Goal: Find specific page/section

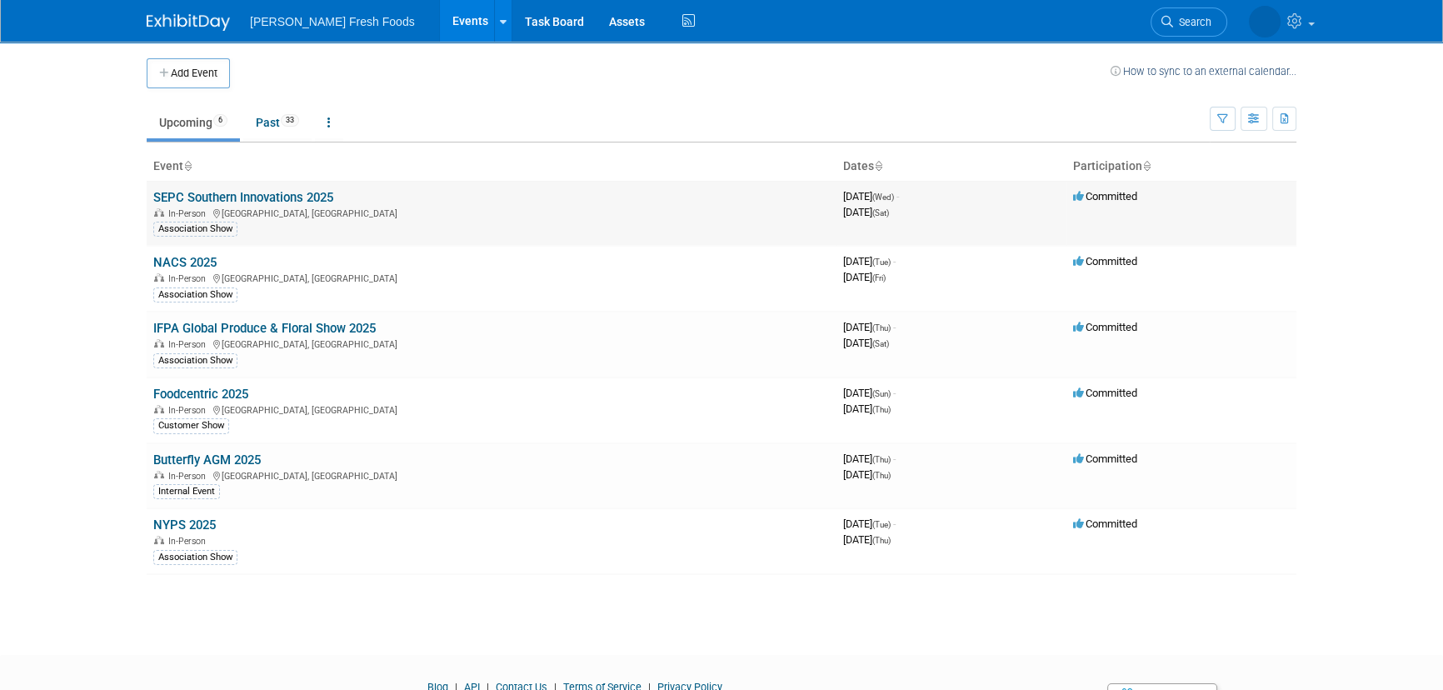
click at [328, 197] on link "SEPC Southern Innovations 2025" at bounding box center [243, 197] width 180 height 15
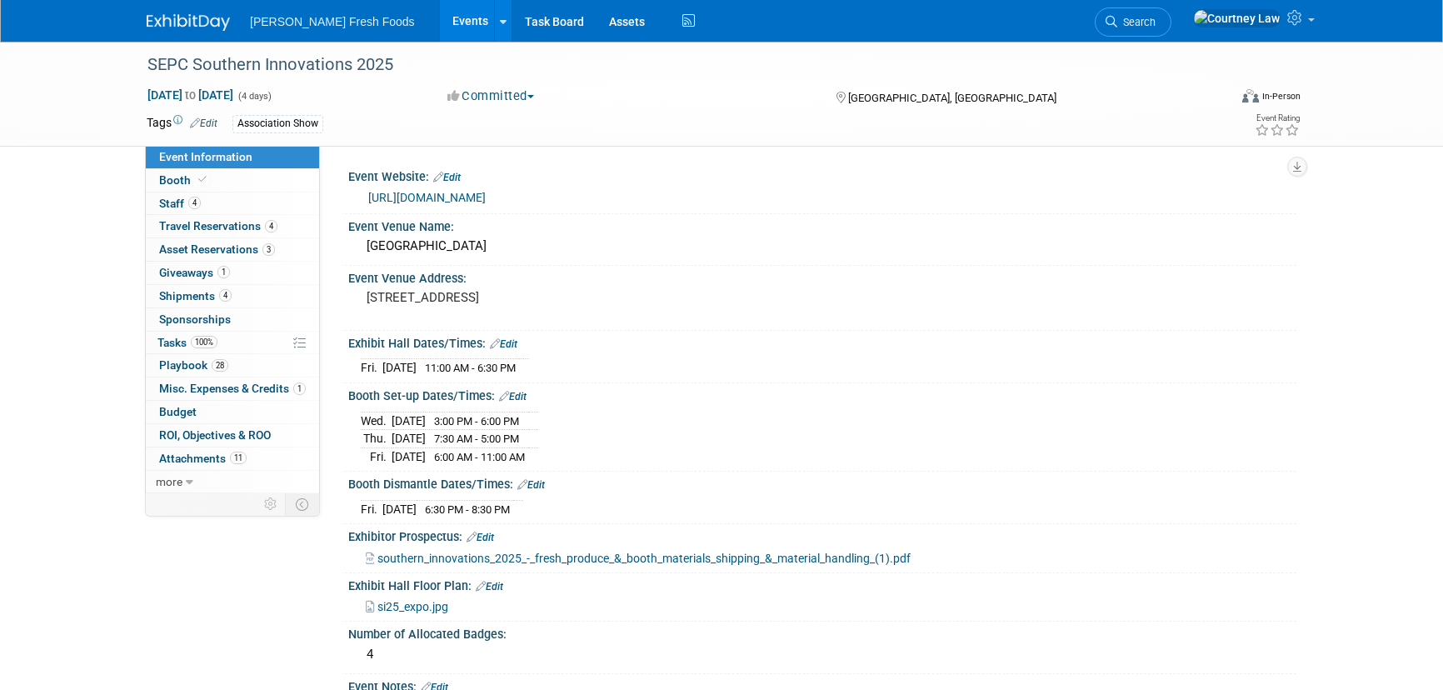
select select "Advanced Warehouse"
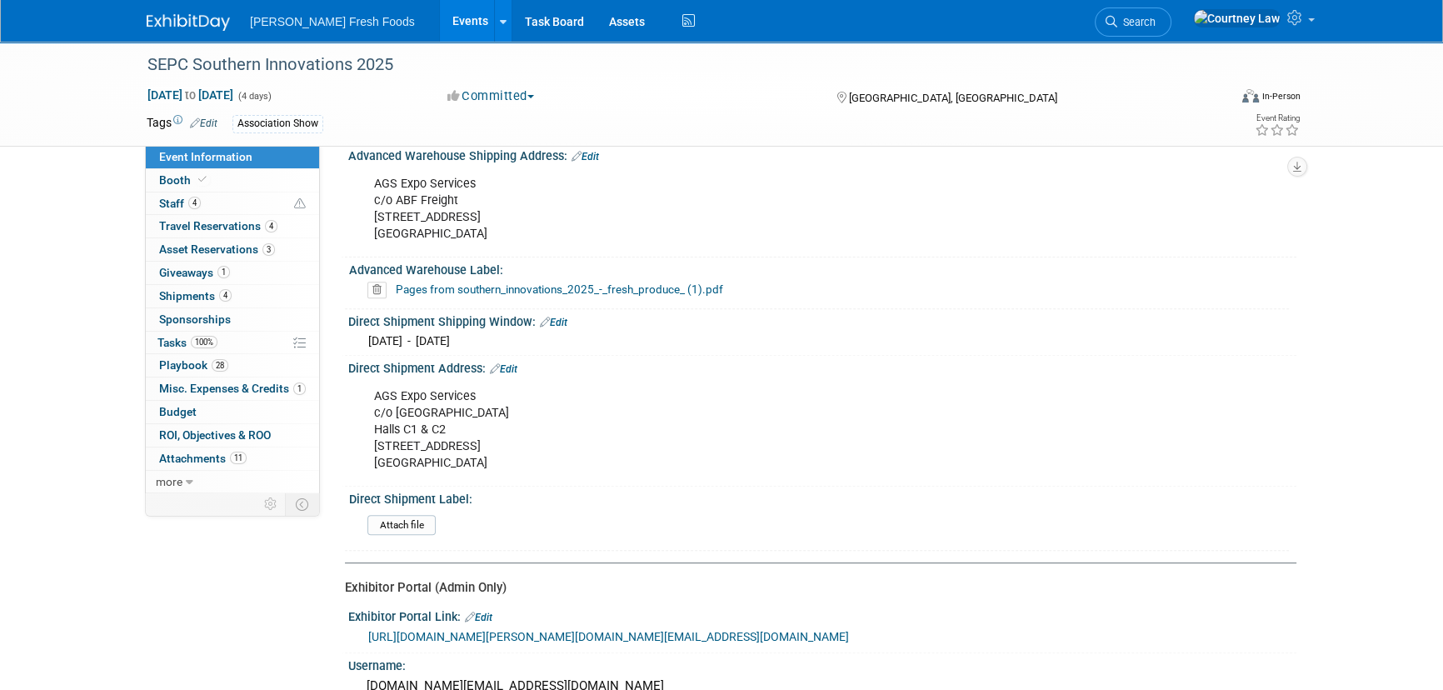
scroll to position [984, 0]
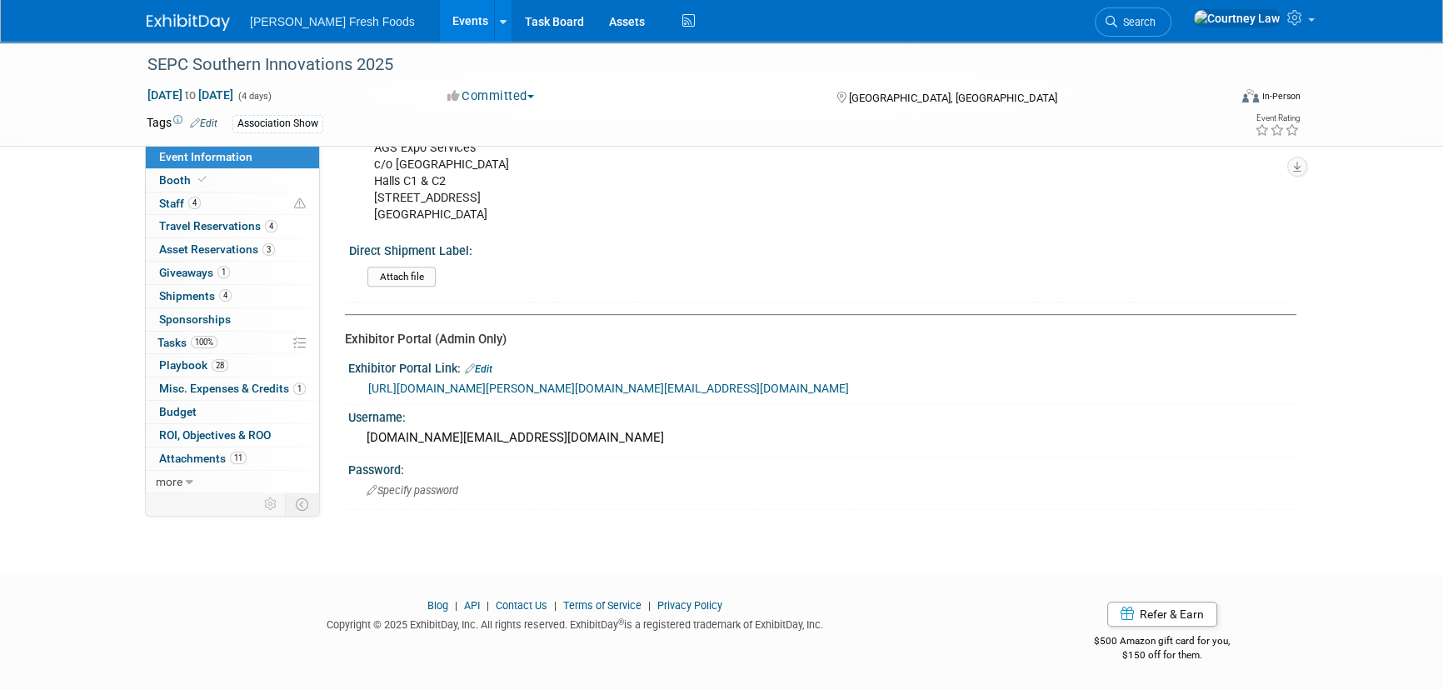
click at [600, 382] on link "[URL][DOMAIN_NAME][PERSON_NAME][DOMAIN_NAME][EMAIL_ADDRESS][DOMAIN_NAME]" at bounding box center [608, 388] width 481 height 13
drag, startPoint x: 225, startPoint y: 182, endPoint x: 240, endPoint y: 182, distance: 15.0
click at [225, 182] on link "Booth" at bounding box center [232, 180] width 173 height 22
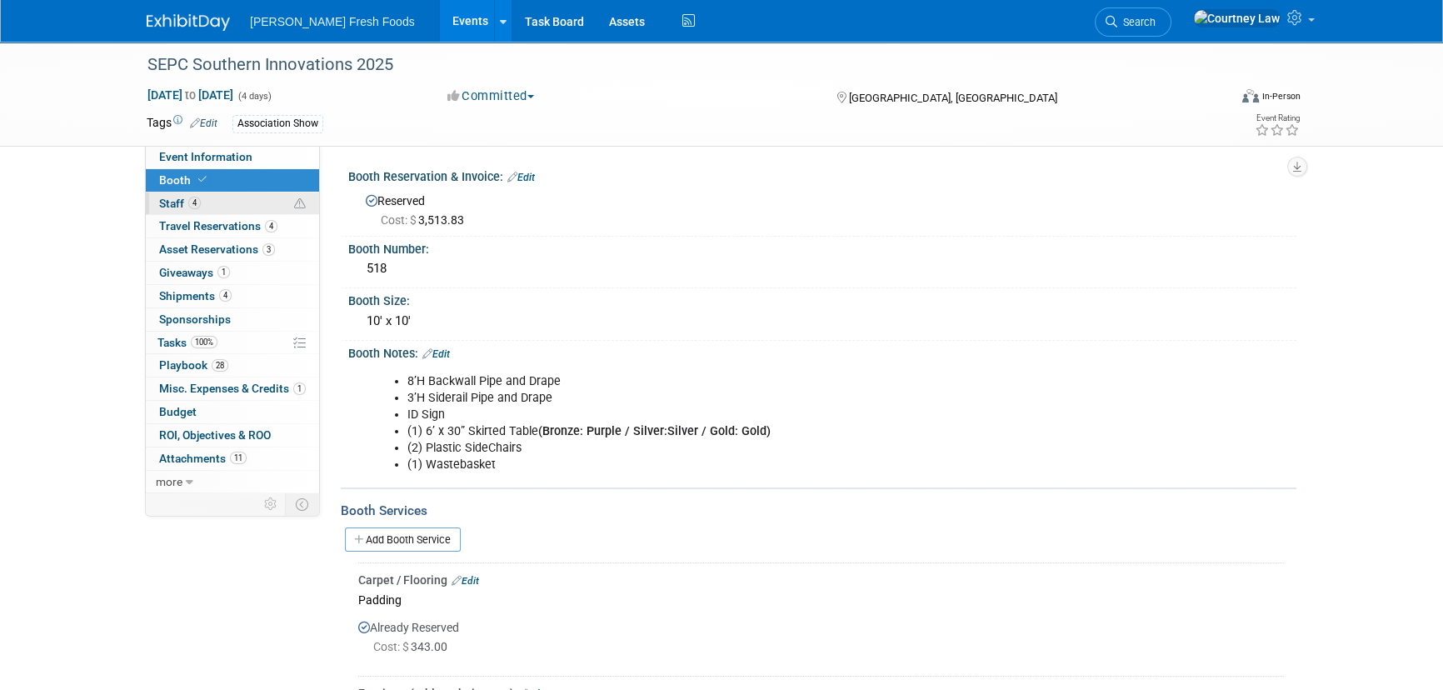
click at [247, 197] on link "4 Staff 4" at bounding box center [232, 203] width 173 height 22
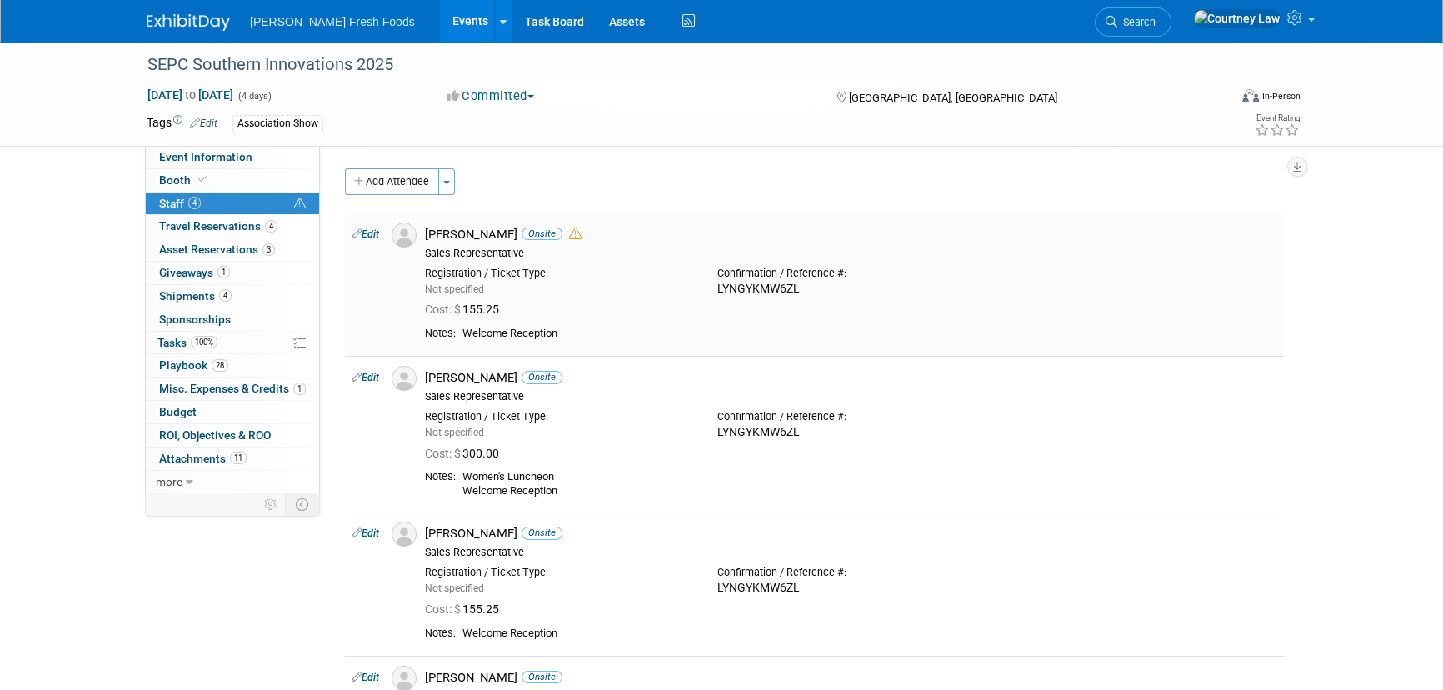
click at [722, 289] on div "LYNGYKMW6ZL" at bounding box center [850, 289] width 267 height 15
copy div "LYNGYKMW6ZL"
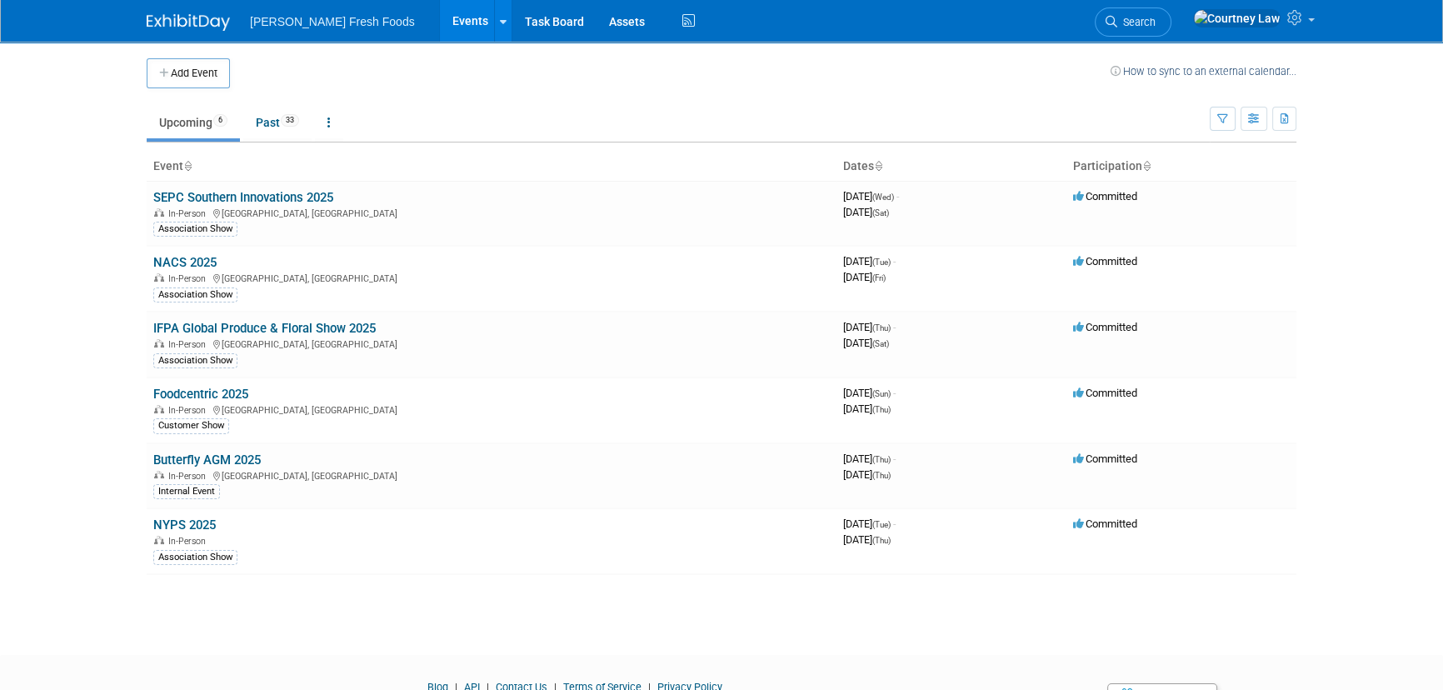
click at [242, 332] on link "IFPA Global Produce & Floral Show 2025" at bounding box center [264, 328] width 222 height 15
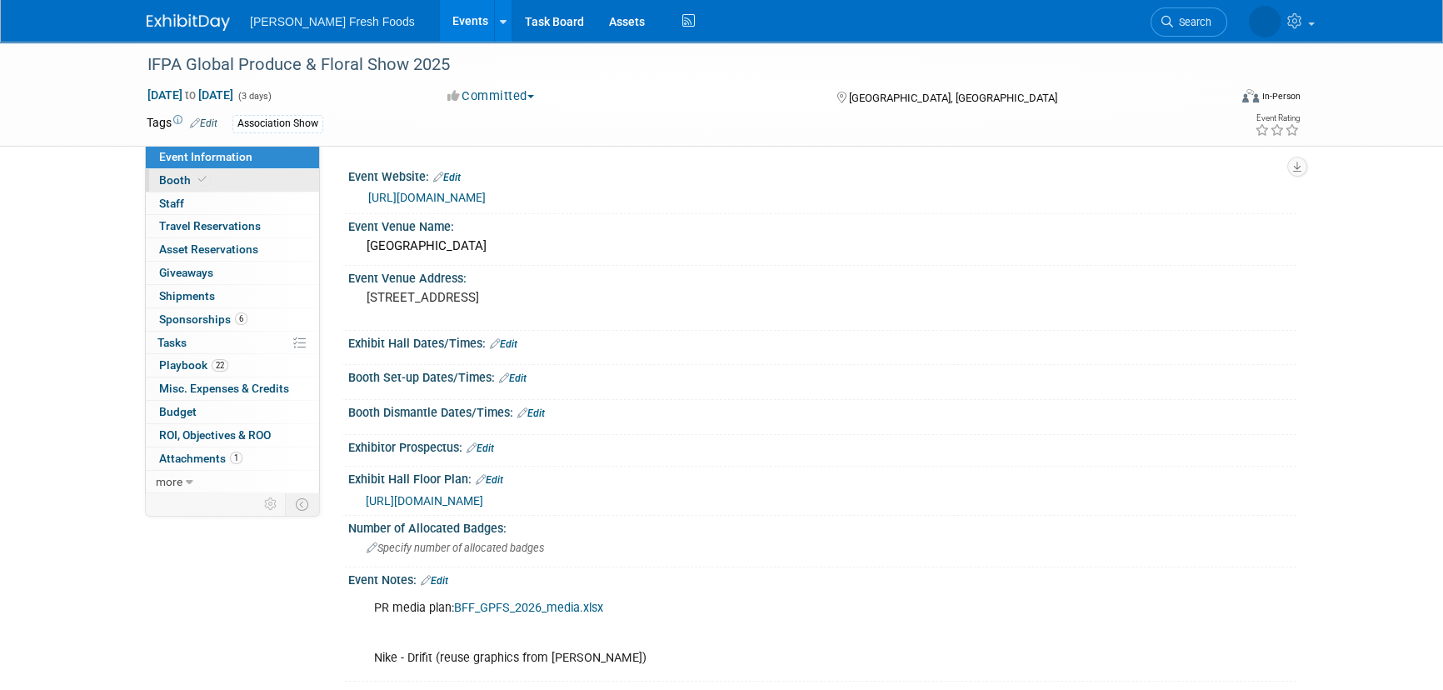
drag, startPoint x: 233, startPoint y: 182, endPoint x: 377, endPoint y: 200, distance: 144.5
click at [234, 181] on link "Booth" at bounding box center [232, 180] width 173 height 22
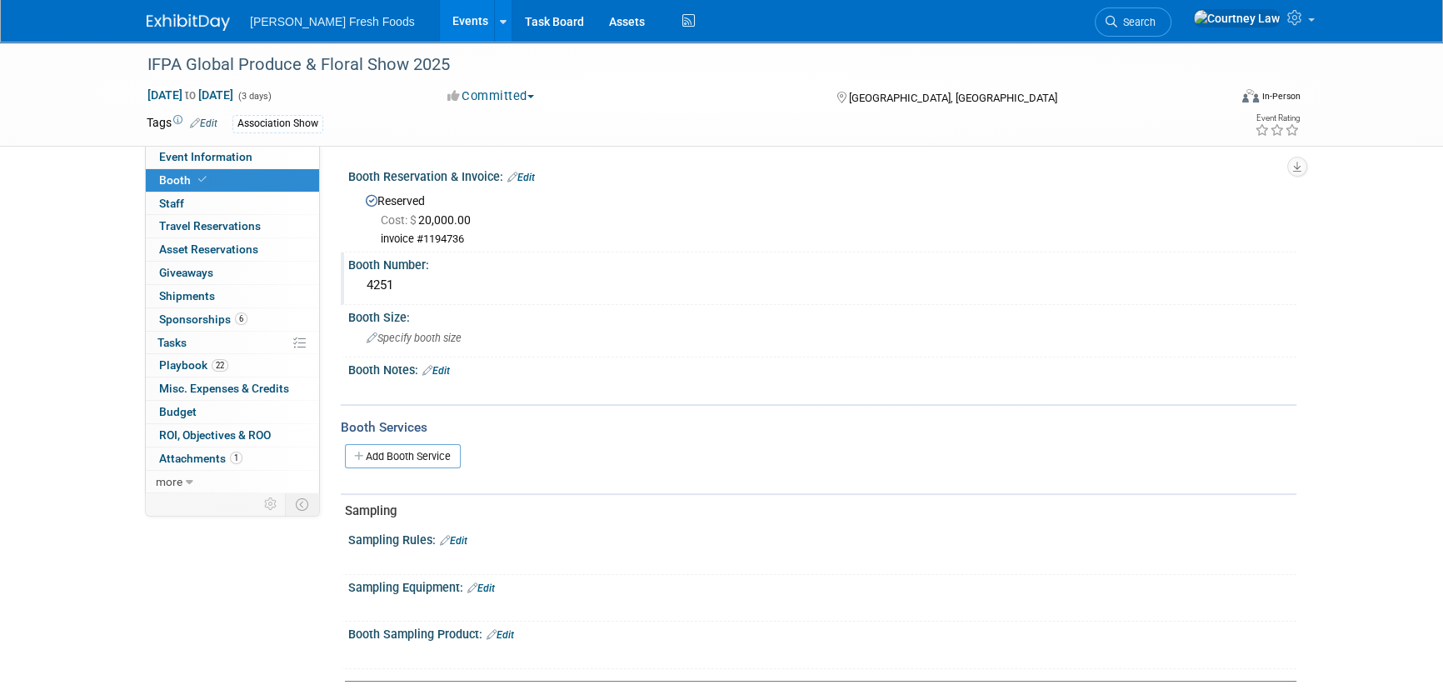
click at [387, 287] on div "4251" at bounding box center [822, 285] width 923 height 26
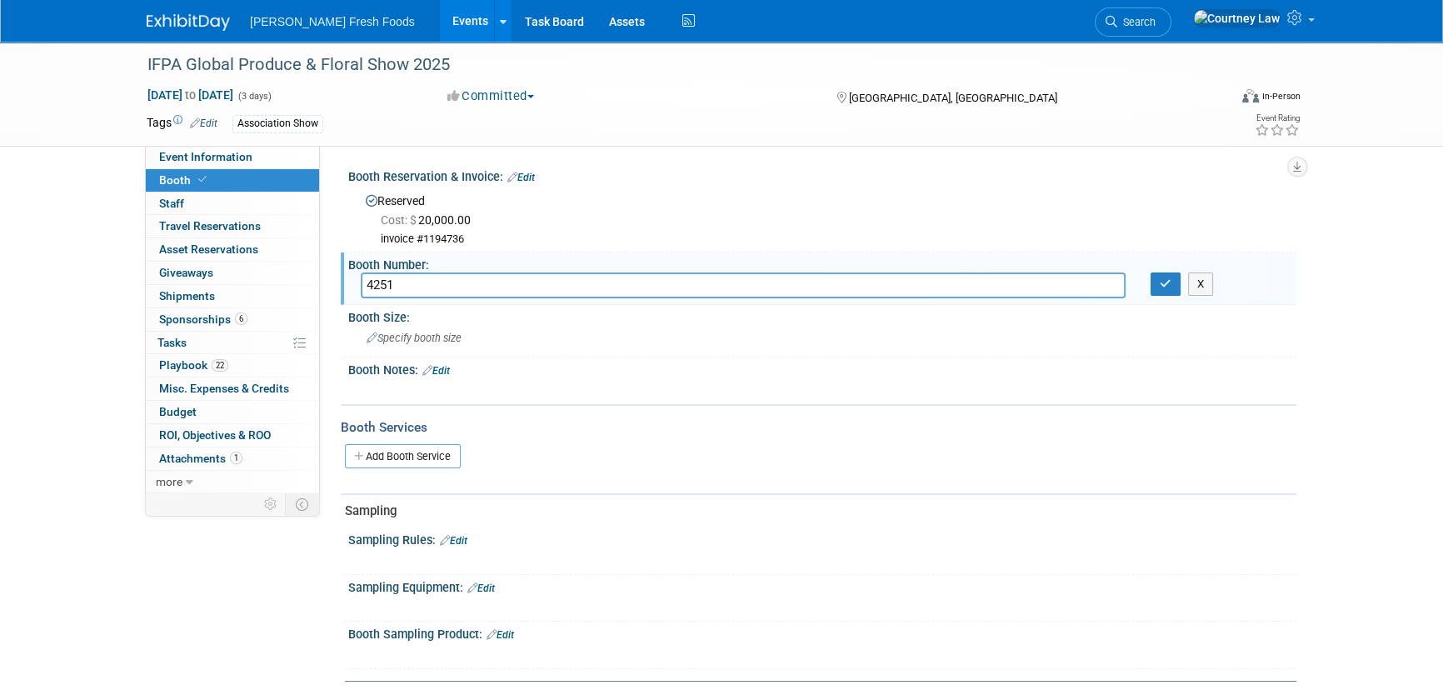
click at [387, 287] on input "4251" at bounding box center [743, 285] width 765 height 26
